Goal: Task Accomplishment & Management: Manage account settings

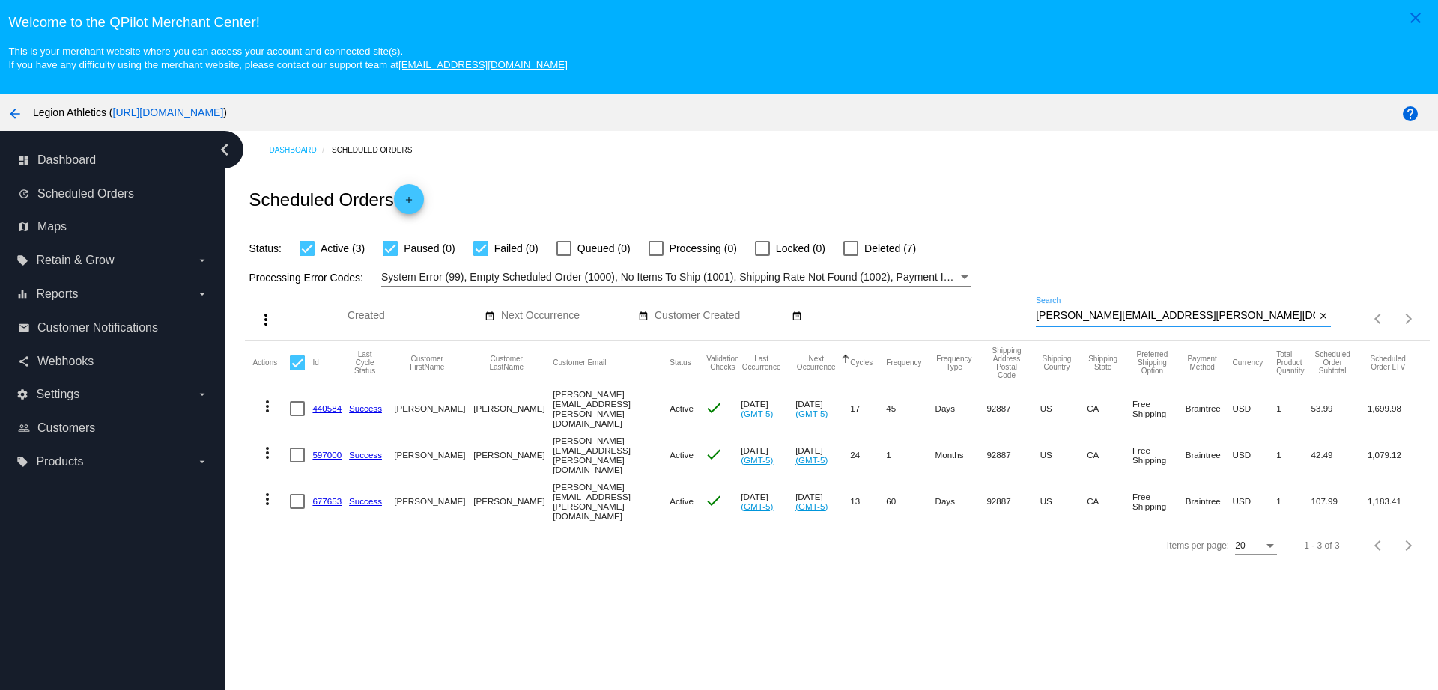
click at [995, 287] on div "more_vert Sep Jan Feb Mar Apr 1" at bounding box center [837, 313] width 1184 height 53
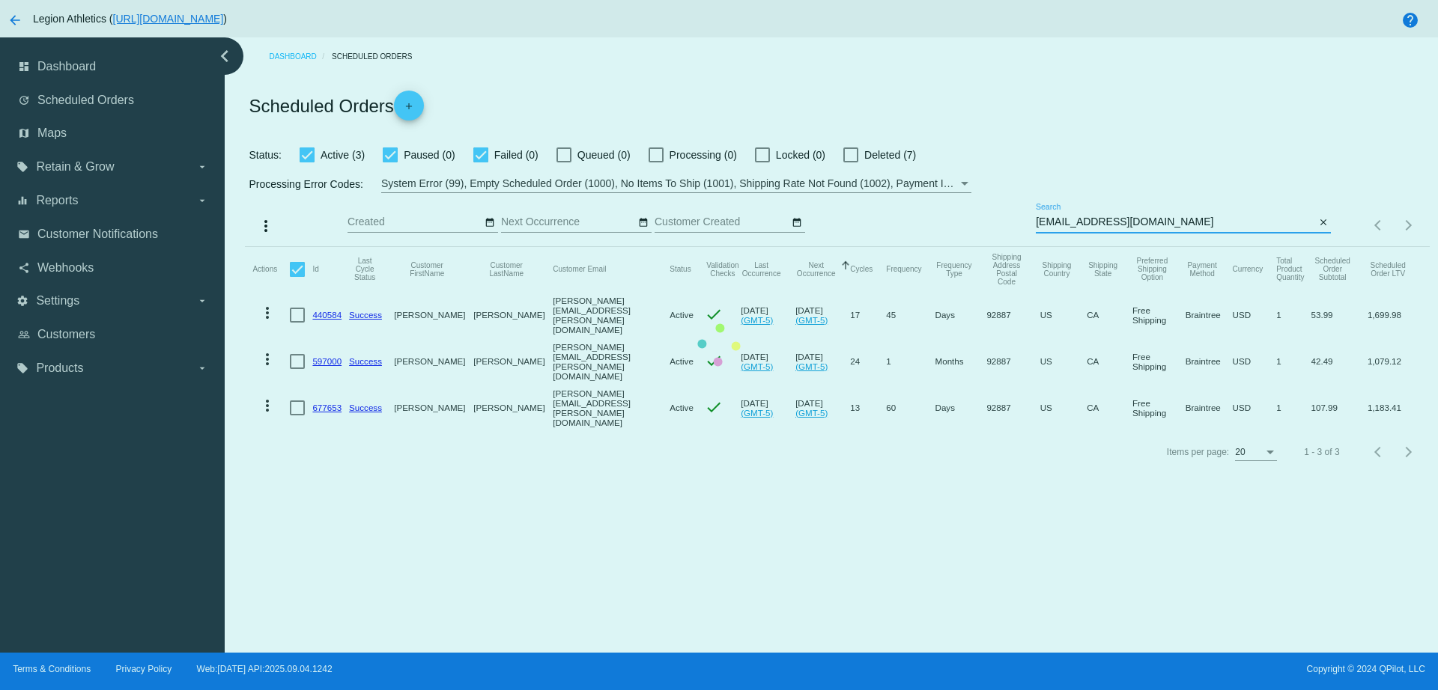
type input "marciharlan@gmail.com"
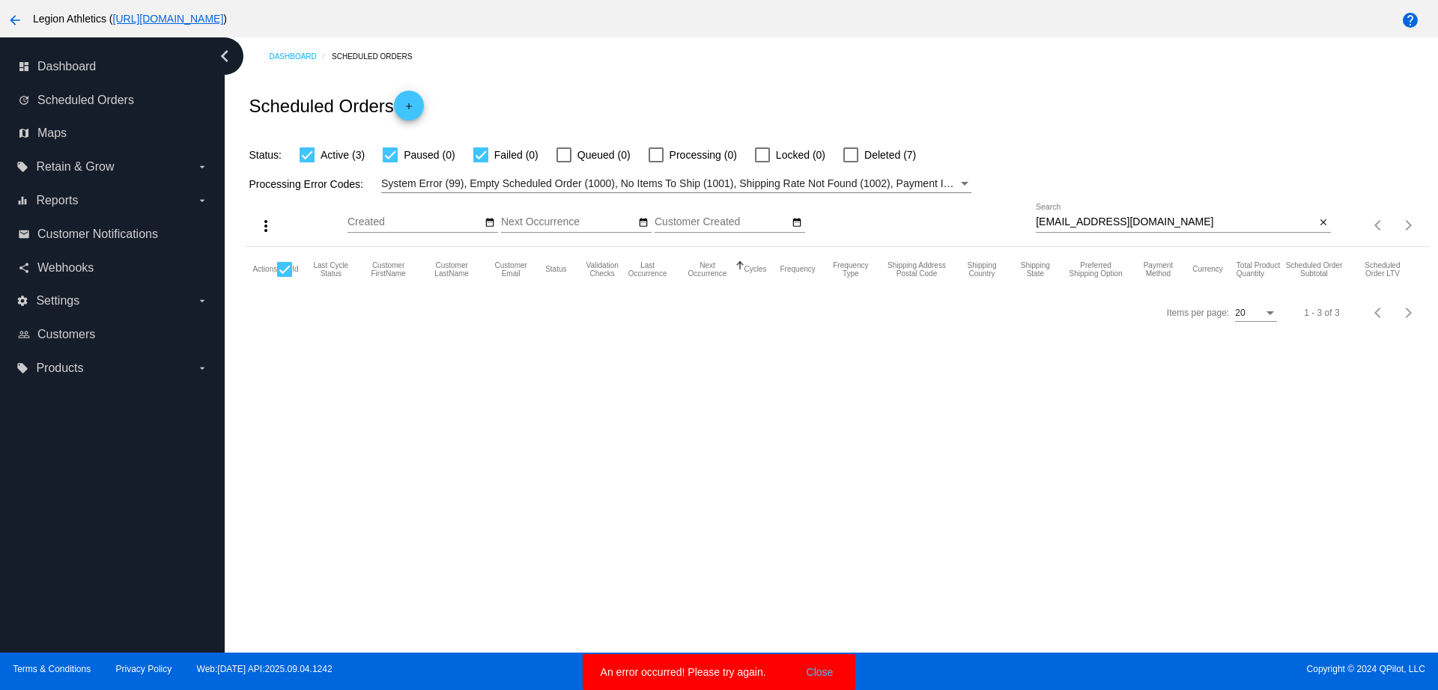
drag, startPoint x: 1182, startPoint y: 233, endPoint x: 1181, endPoint y: 219, distance: 13.5
click at [1182, 231] on div "marciharlan@gmail.com Search close" at bounding box center [1183, 225] width 295 height 43
click at [1181, 219] on input "marciharlan@gmail.com" at bounding box center [1175, 222] width 279 height 12
drag, startPoint x: 1144, startPoint y: 217, endPoint x: 914, endPoint y: 207, distance: 230.1
click at [915, 207] on div "more_vert Sep Jan Feb Mar Apr 1" at bounding box center [837, 219] width 1184 height 53
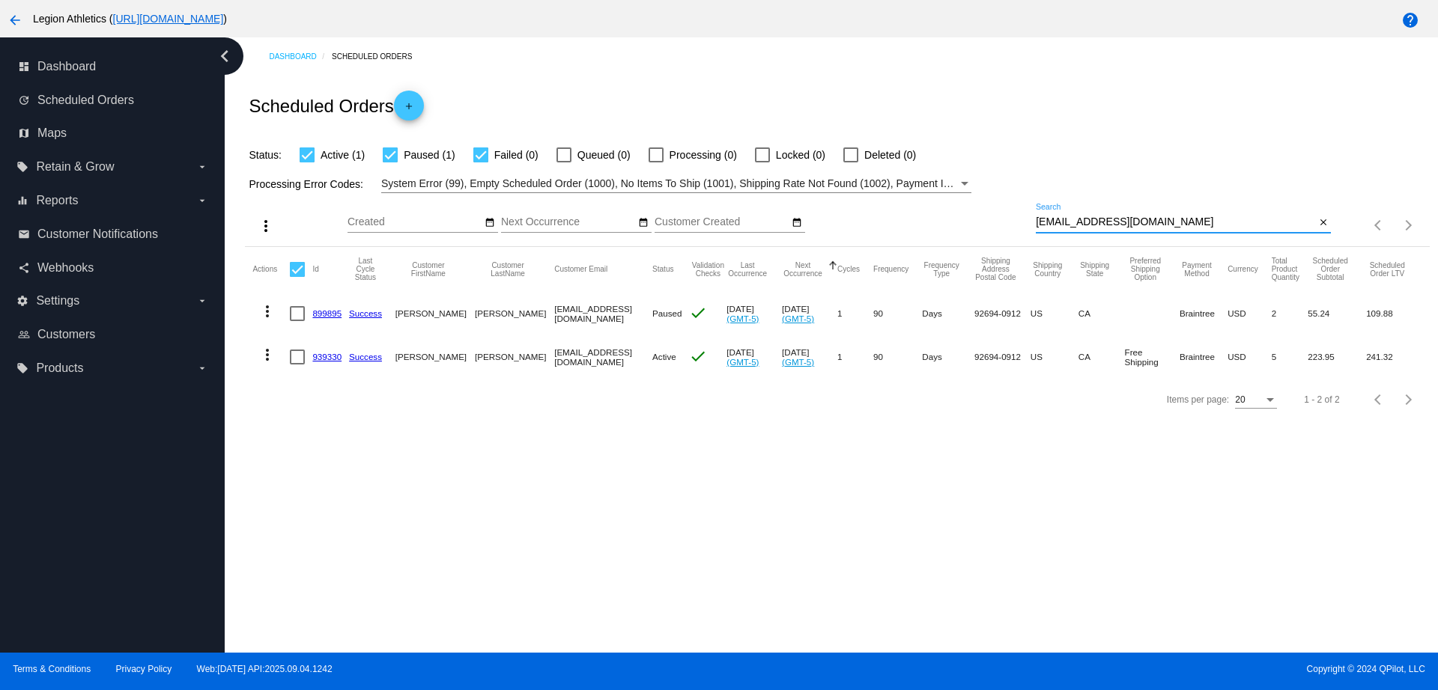
click at [305, 312] on div at bounding box center [297, 313] width 15 height 15
click at [297, 321] on input "checkbox" at bounding box center [297, 321] width 1 height 1
checkbox input "true"
checkbox input "false"
click at [409, 446] on div "Dashboard Scheduled Orders Scheduled Orders add Status: Active (1) Paused (1) F…" at bounding box center [831, 345] width 1213 height 616
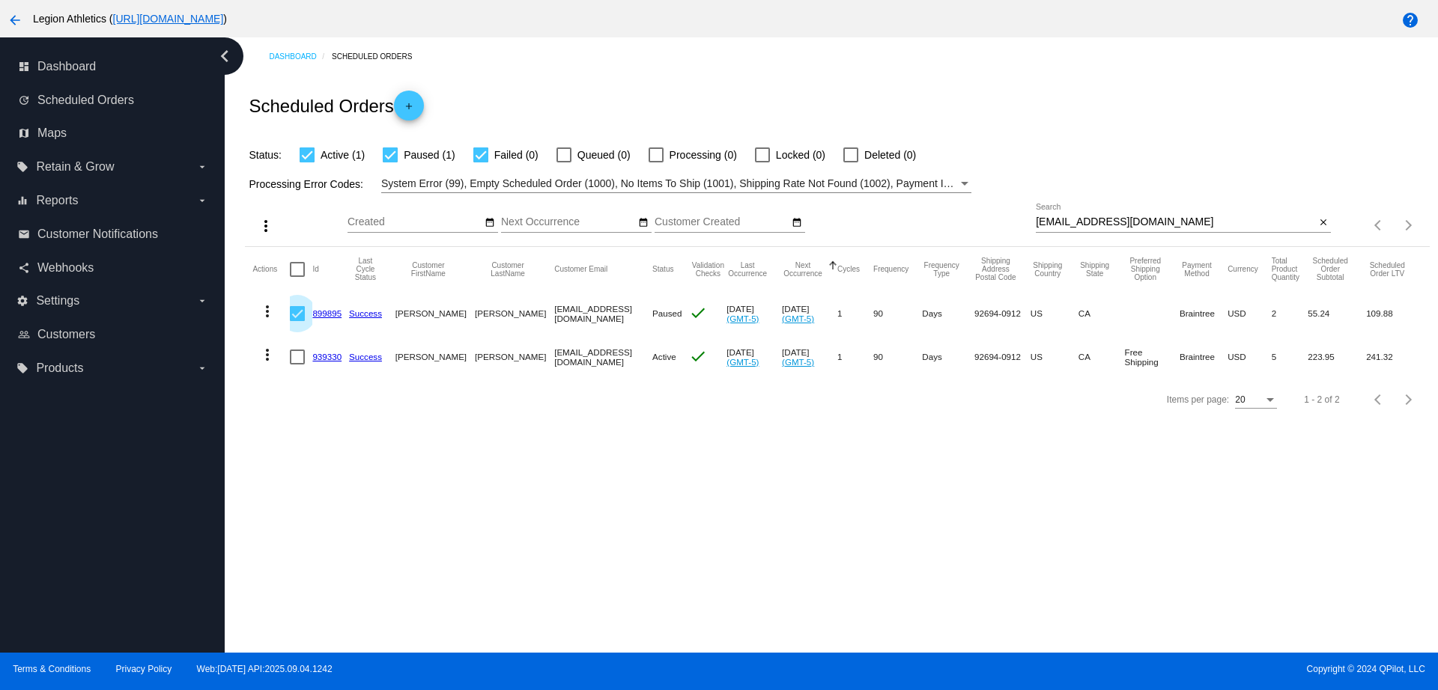
click at [302, 316] on div at bounding box center [297, 313] width 15 height 15
click at [297, 321] on input "checkbox" at bounding box center [297, 321] width 1 height 1
checkbox input "false"
click at [326, 318] on link "899895" at bounding box center [326, 314] width 29 height 10
click at [325, 349] on mat-cell "939330" at bounding box center [330, 356] width 37 height 43
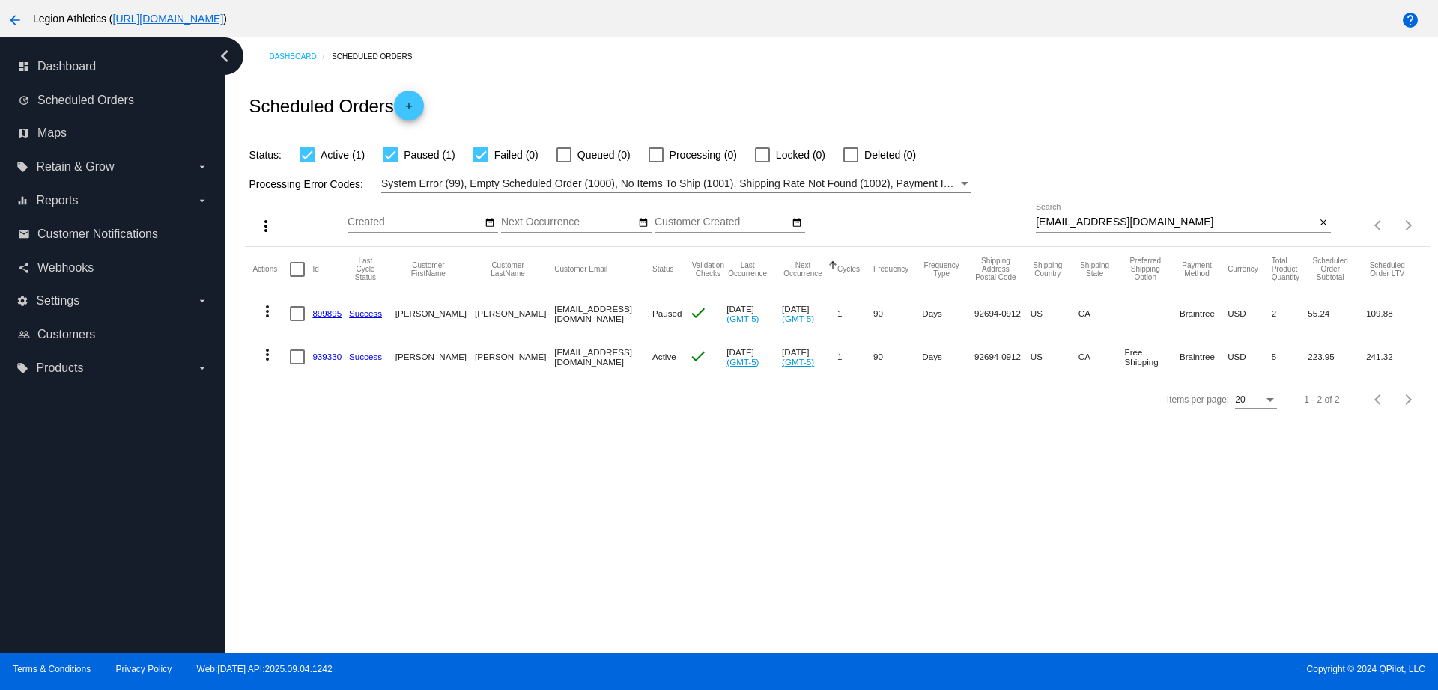
click at [326, 356] on link "939330" at bounding box center [326, 357] width 29 height 10
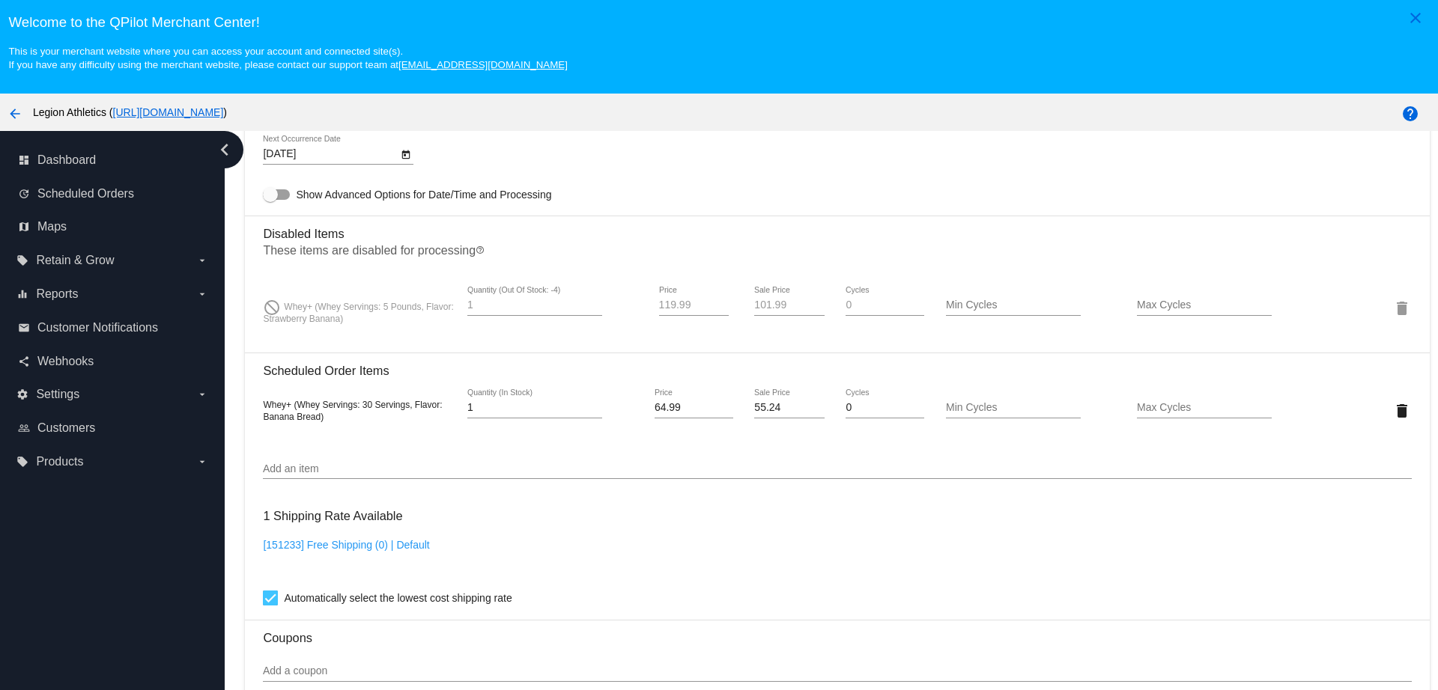
scroll to position [1030, 0]
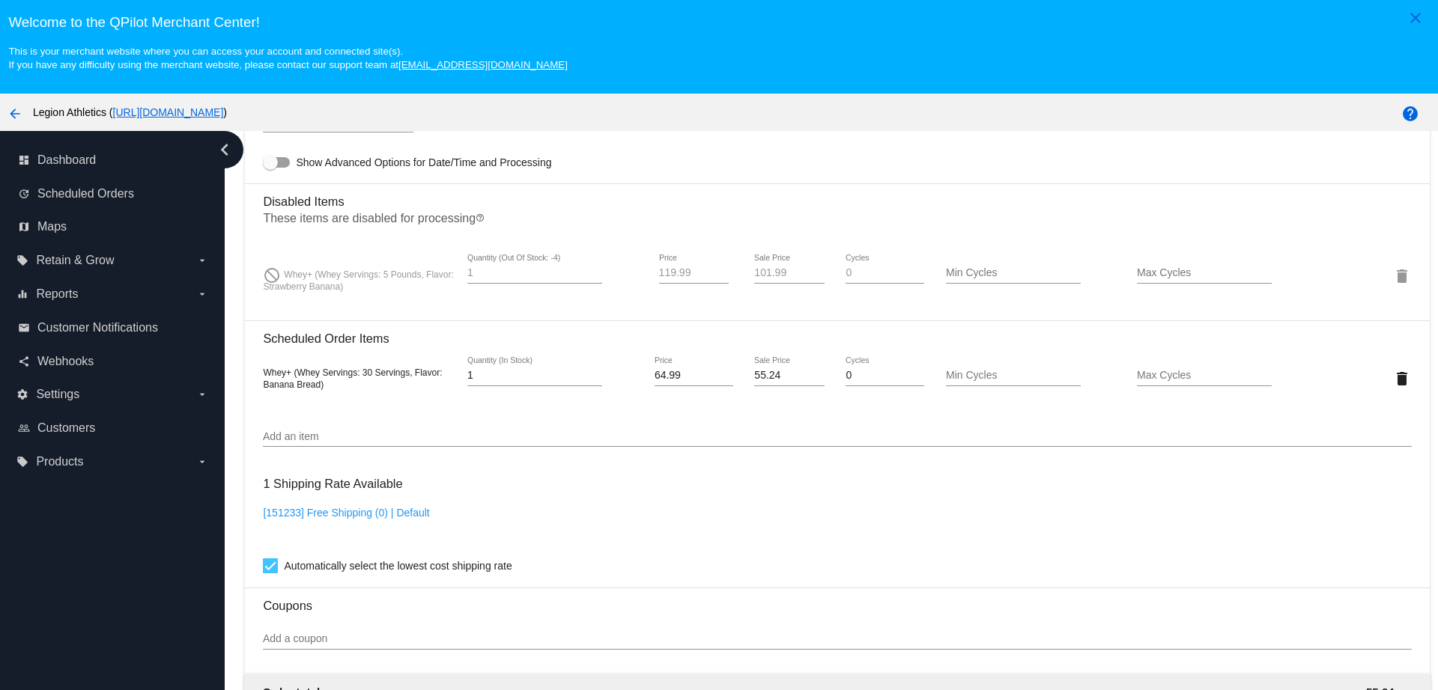
click at [310, 273] on span "Whey+ (Whey Servings: 5 Pounds, Flavor: Strawberry Banana)" at bounding box center [358, 281] width 190 height 22
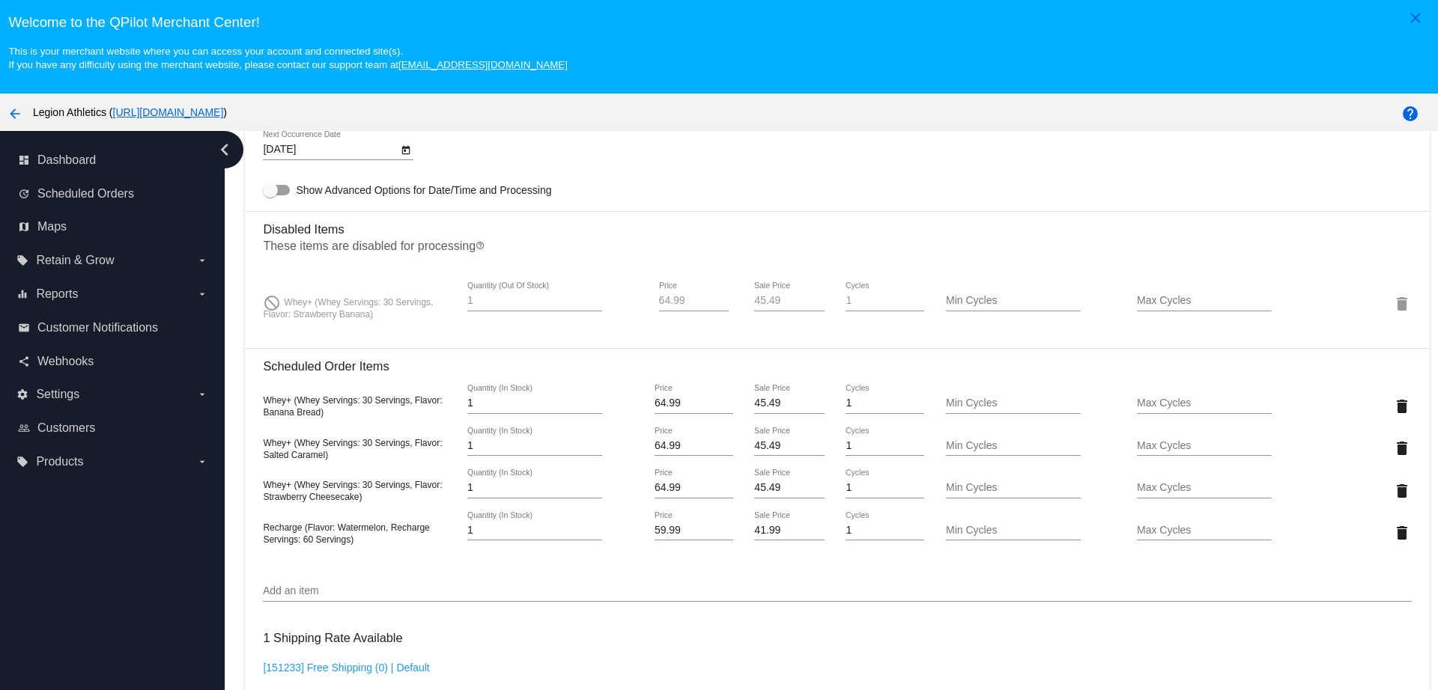
scroll to position [1030, 0]
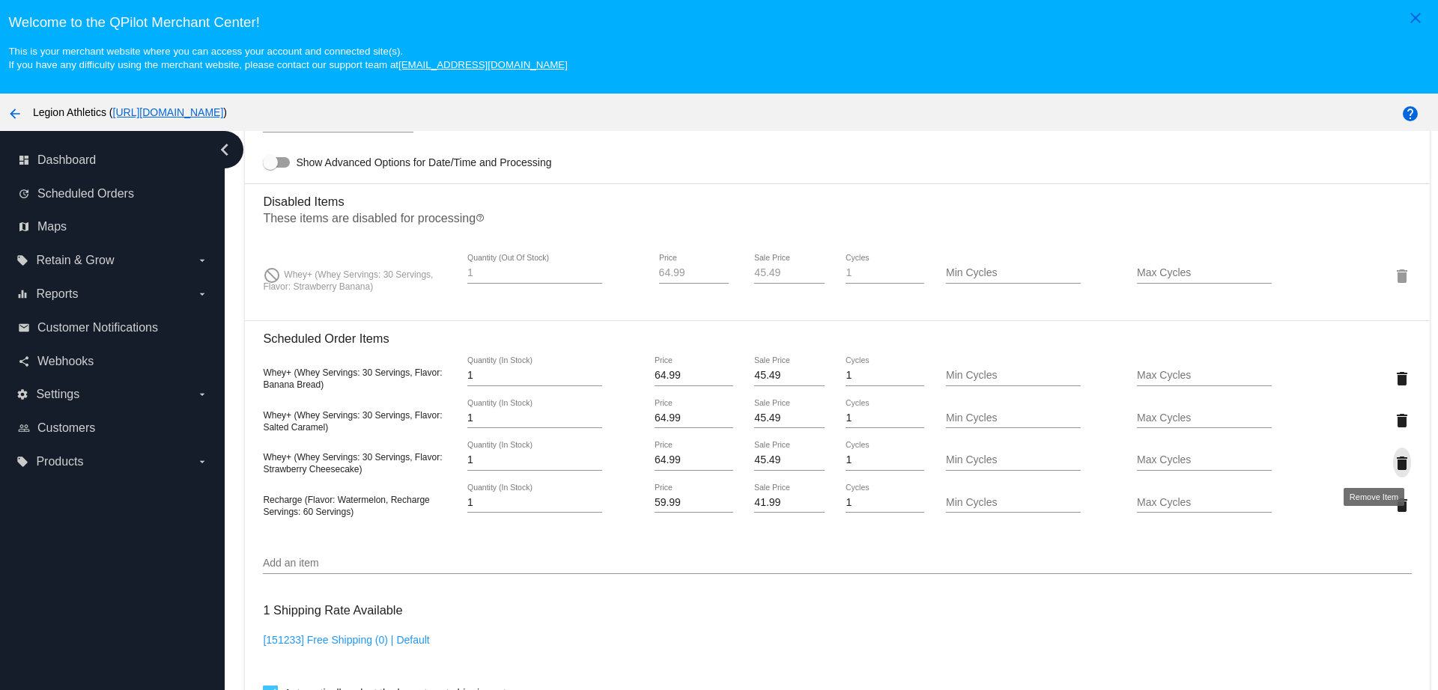
click at [1393, 464] on mat-icon "delete" at bounding box center [1402, 464] width 18 height 18
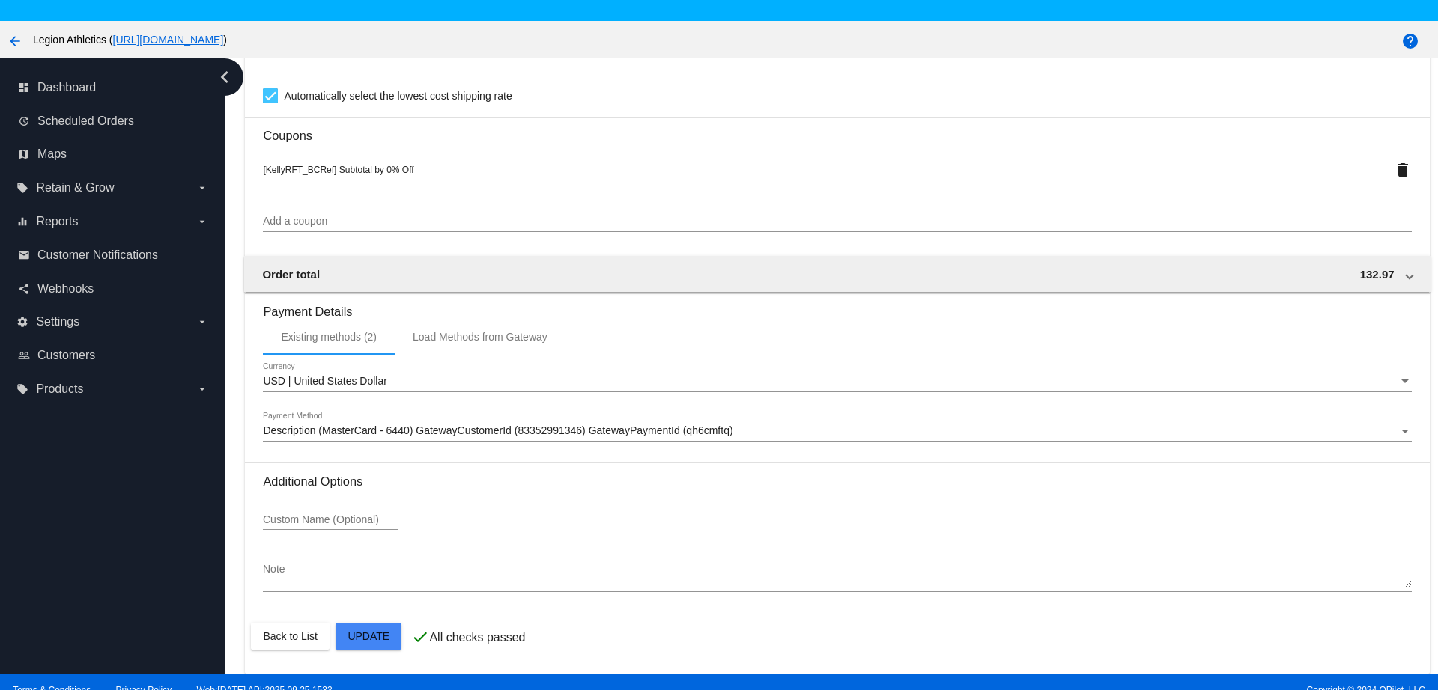
scroll to position [94, 0]
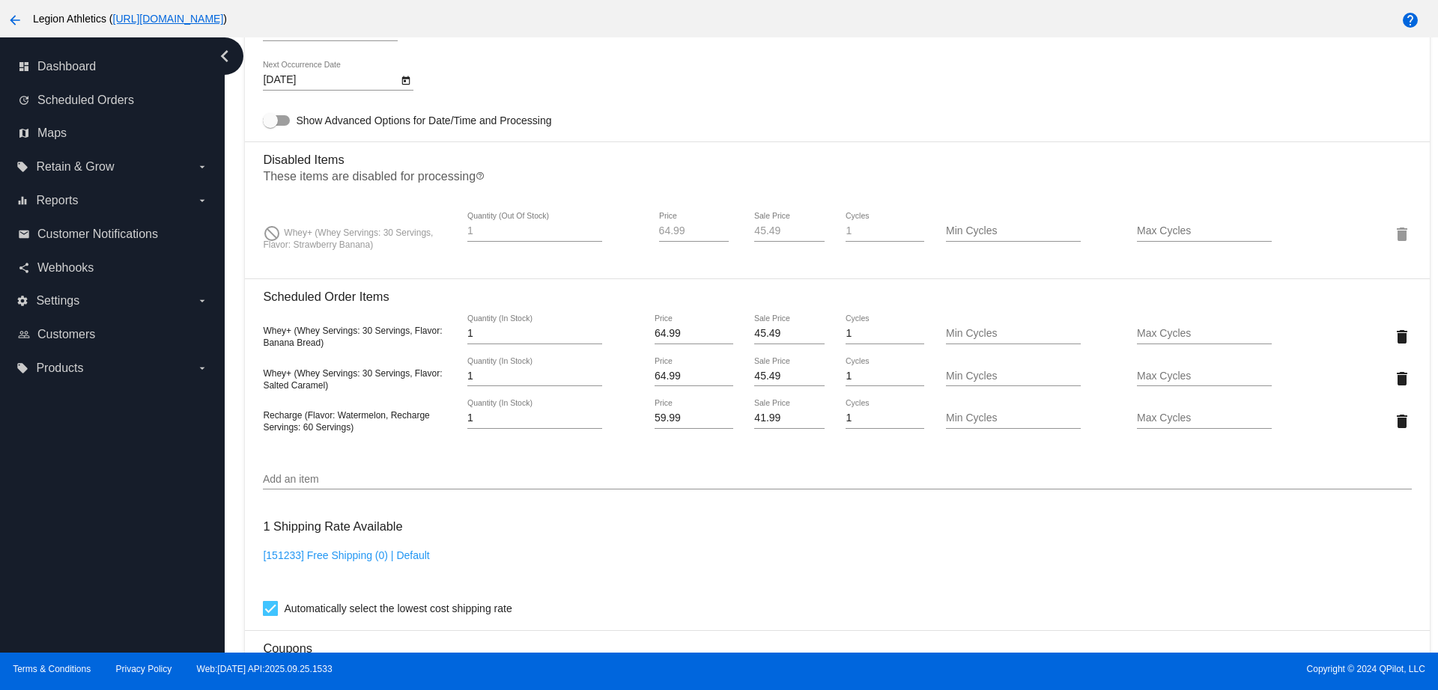
scroll to position [950, 0]
